Goal: Information Seeking & Learning: Learn about a topic

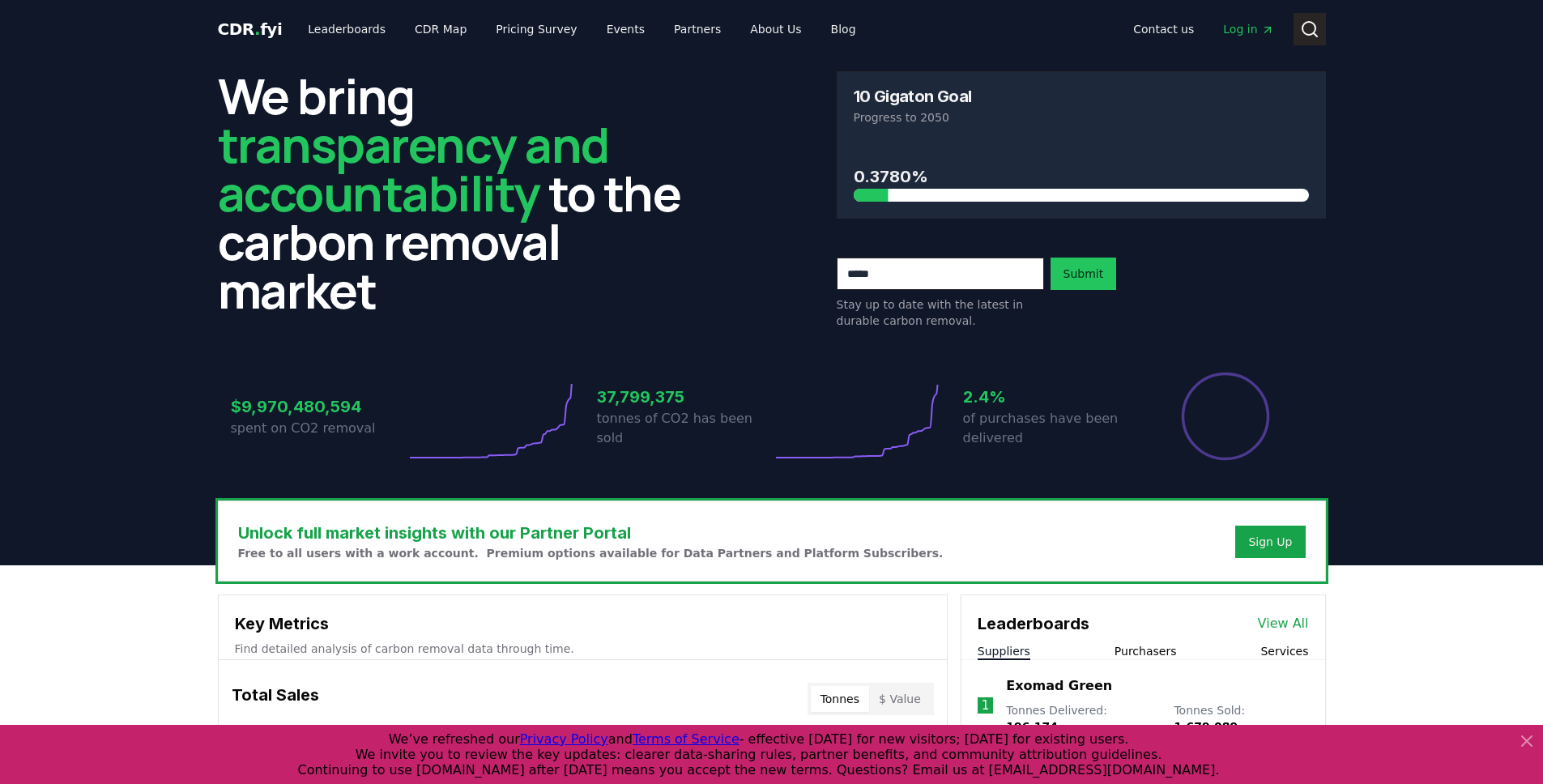
click at [1315, 33] on icon at bounding box center [1310, 30] width 20 height 20
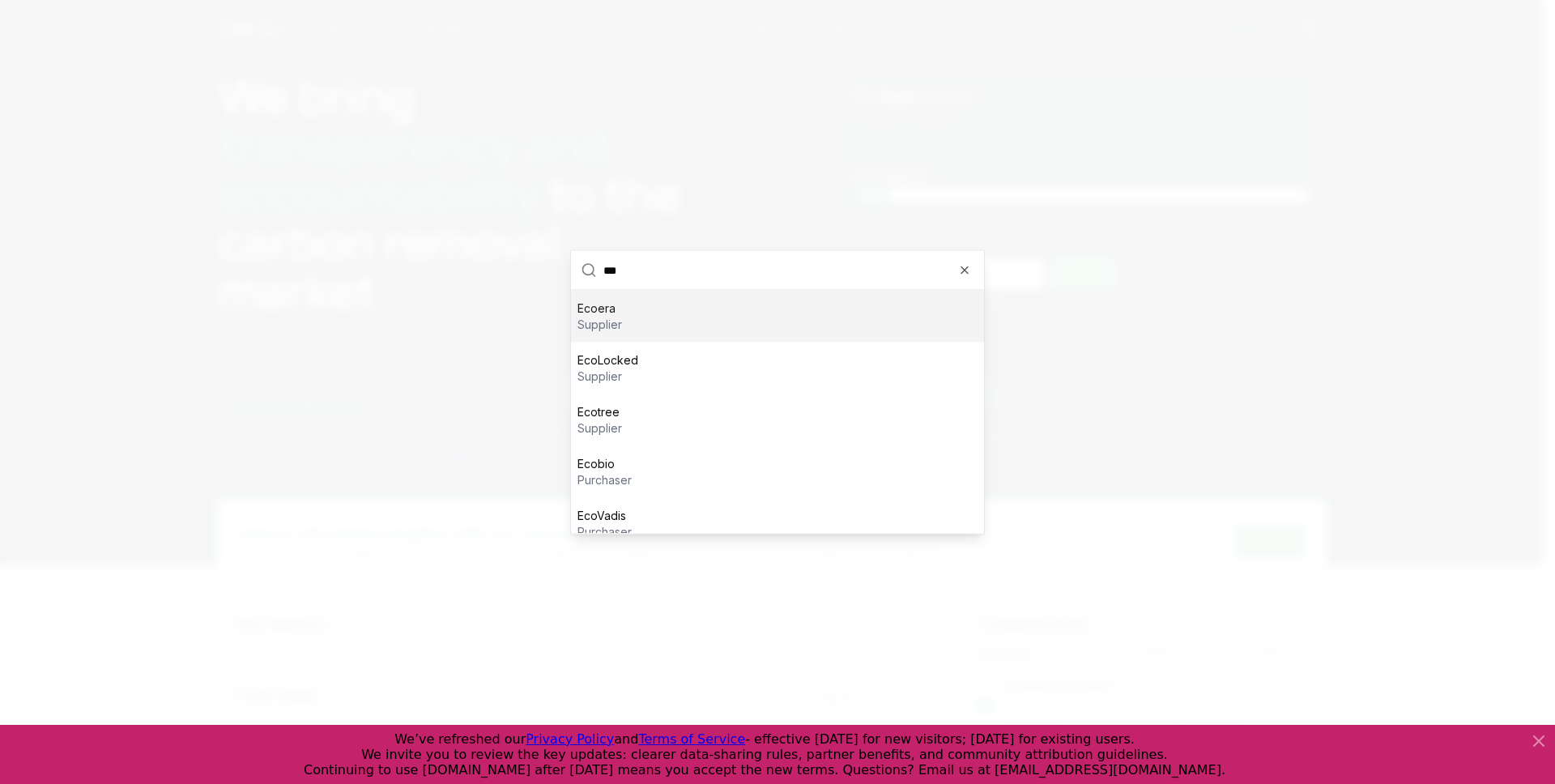
type input "****"
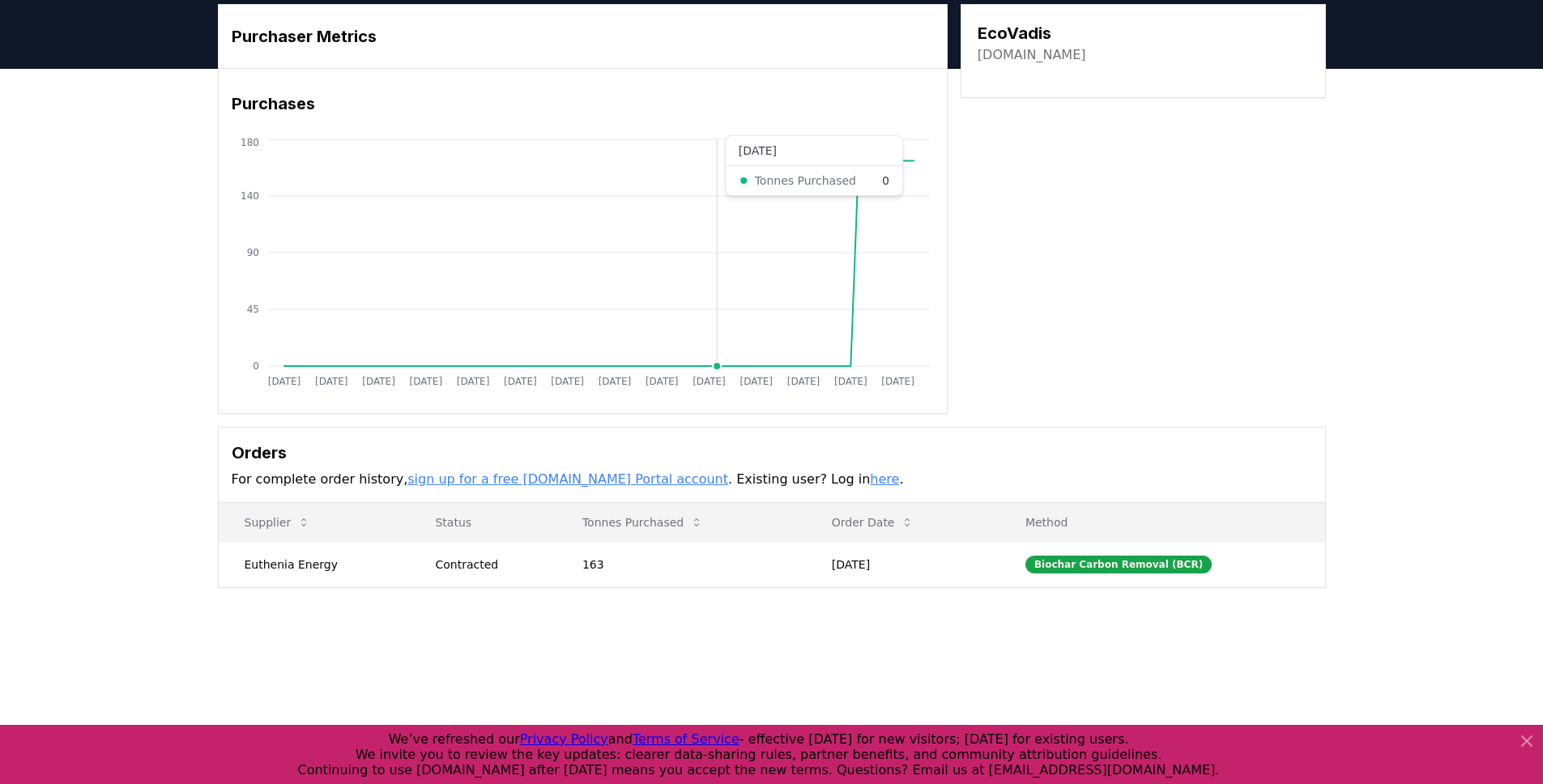
scroll to position [80, 0]
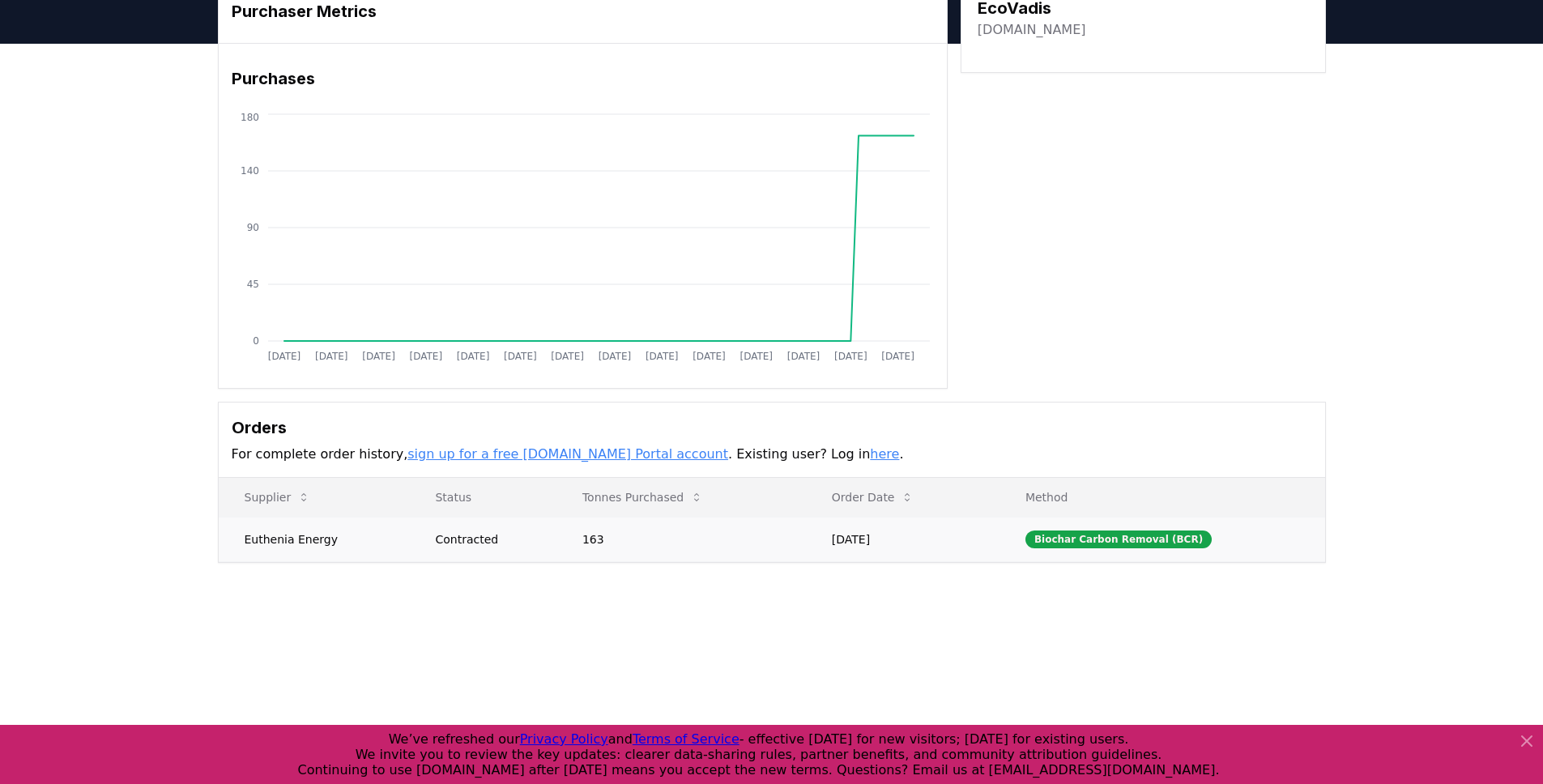
drag, startPoint x: 236, startPoint y: 540, endPoint x: 936, endPoint y: 540, distance: 700.0
click at [936, 541] on tr "Euthenia Energy Contracted 163 [DATE] Biochar Carbon Removal (BCR)" at bounding box center [772, 538] width 1106 height 44
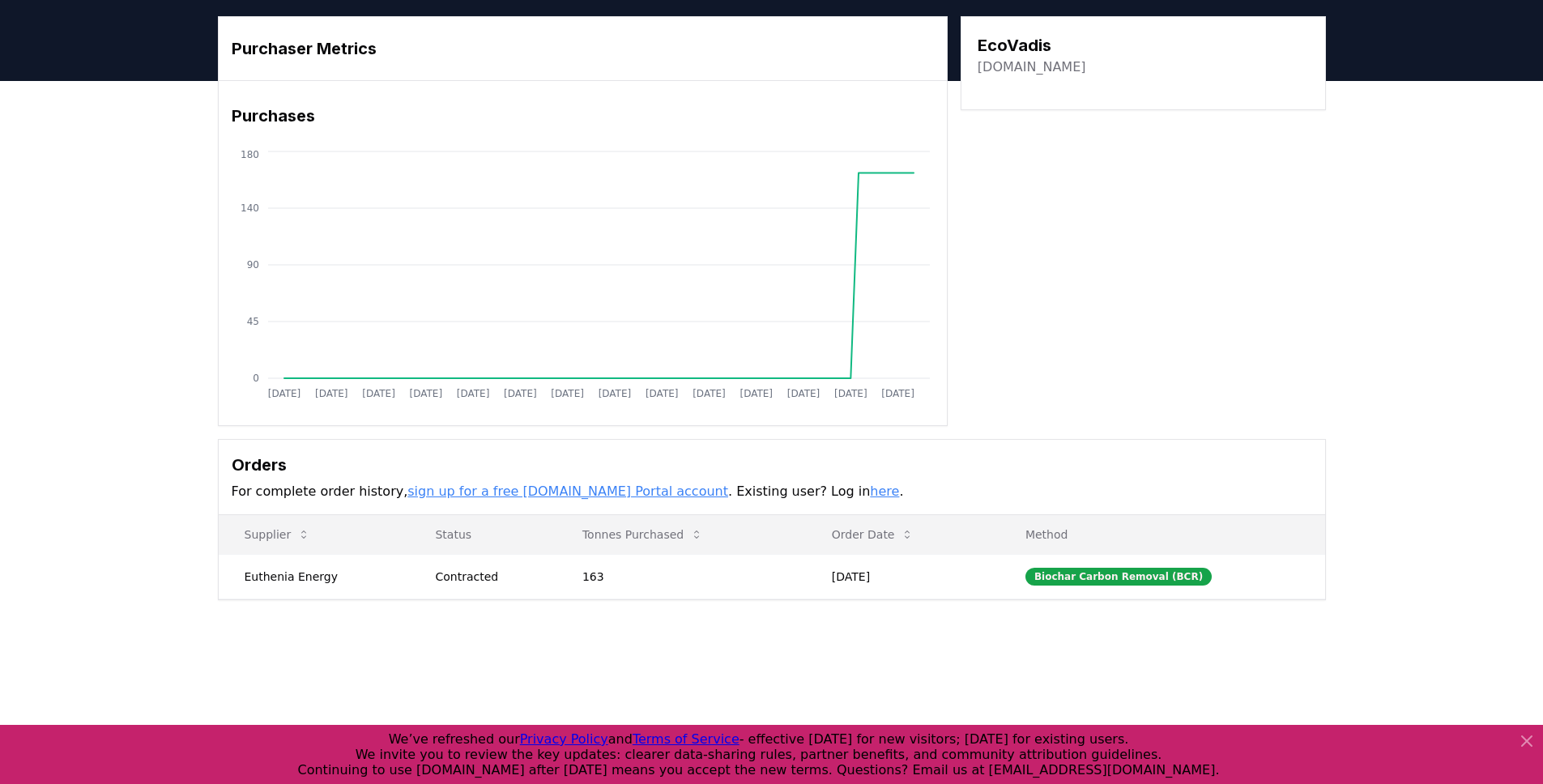
scroll to position [0, 0]
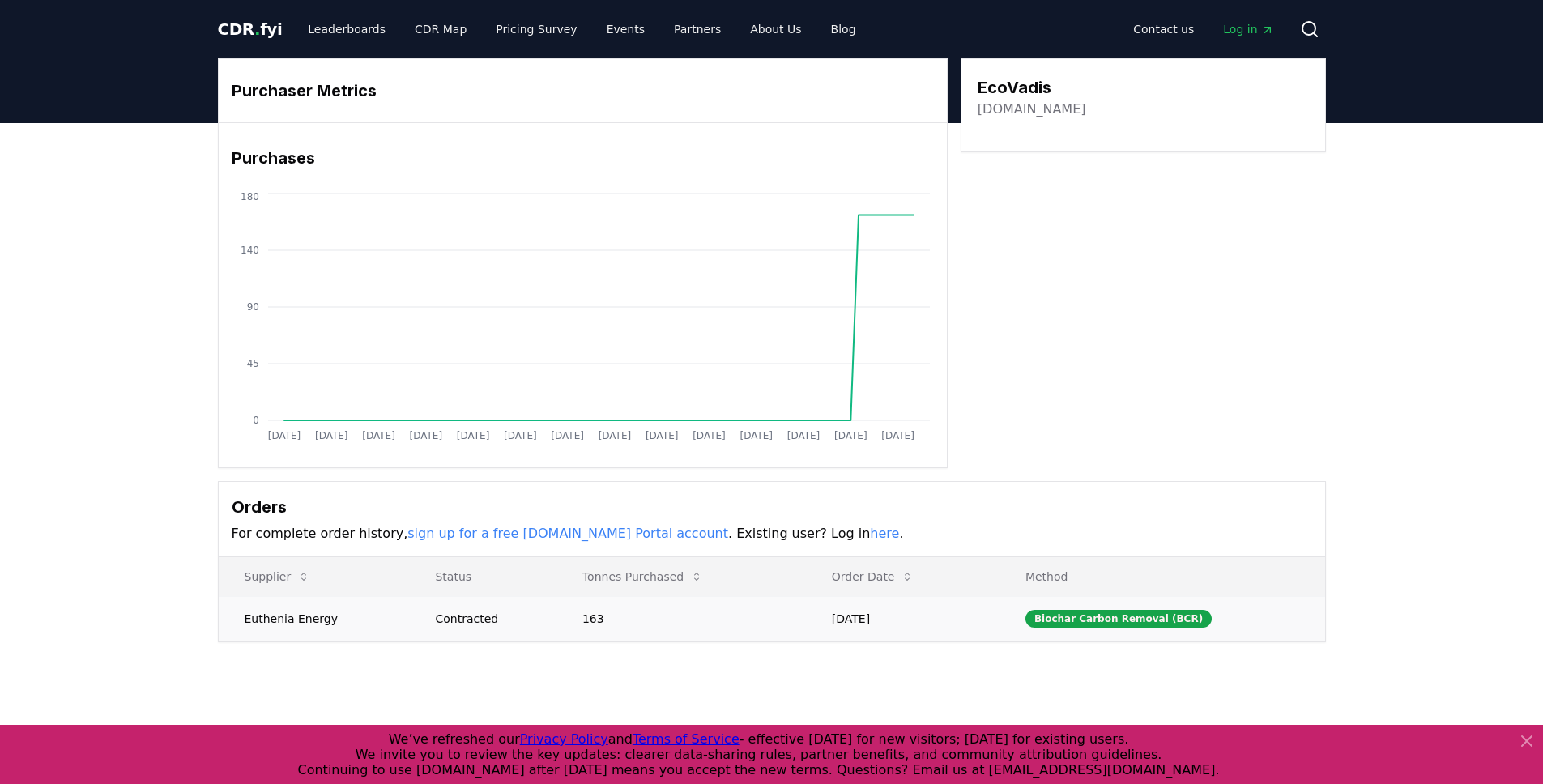
click at [244, 620] on td "Euthenia Energy" at bounding box center [314, 618] width 191 height 44
click at [1115, 607] on td "Biochar Carbon Removal (BCR)" at bounding box center [1162, 618] width 326 height 44
